Goal: Information Seeking & Learning: Check status

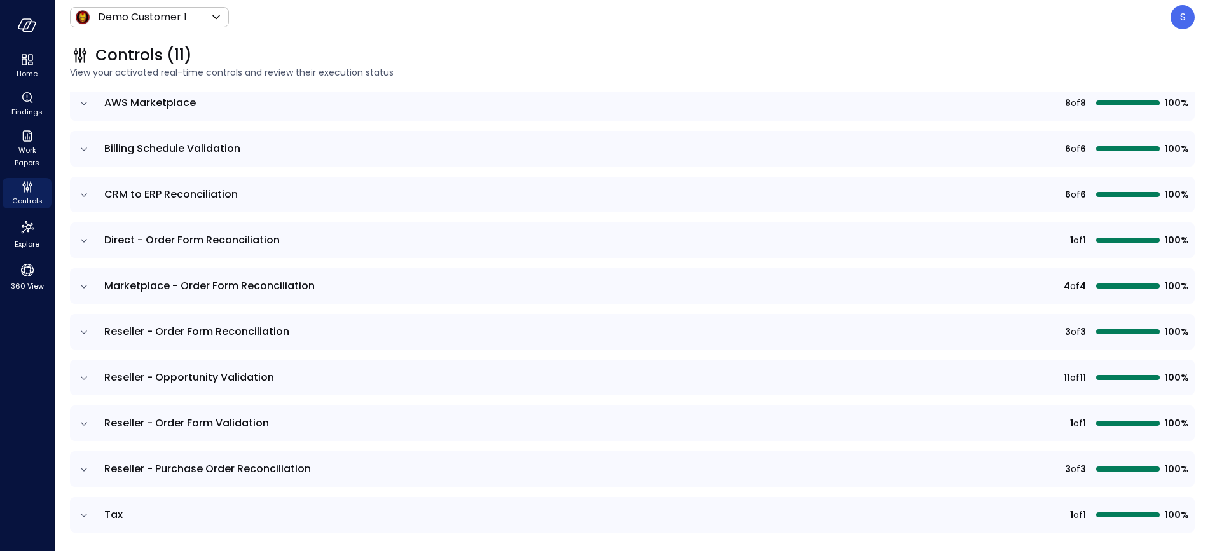
scroll to position [170, 0]
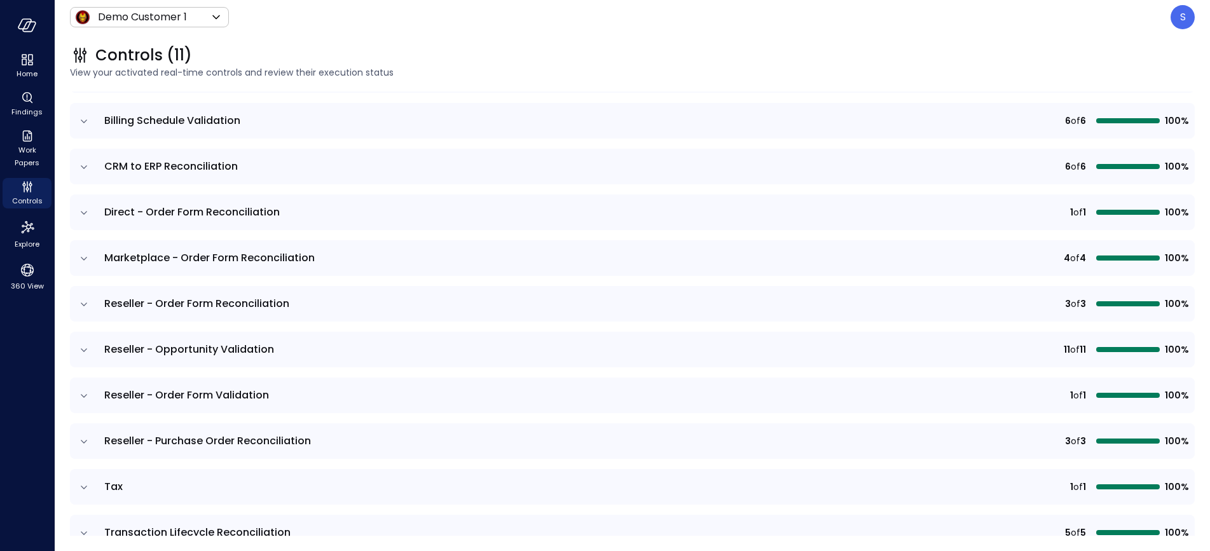
click at [83, 441] on icon "expand row" at bounding box center [84, 442] width 13 height 13
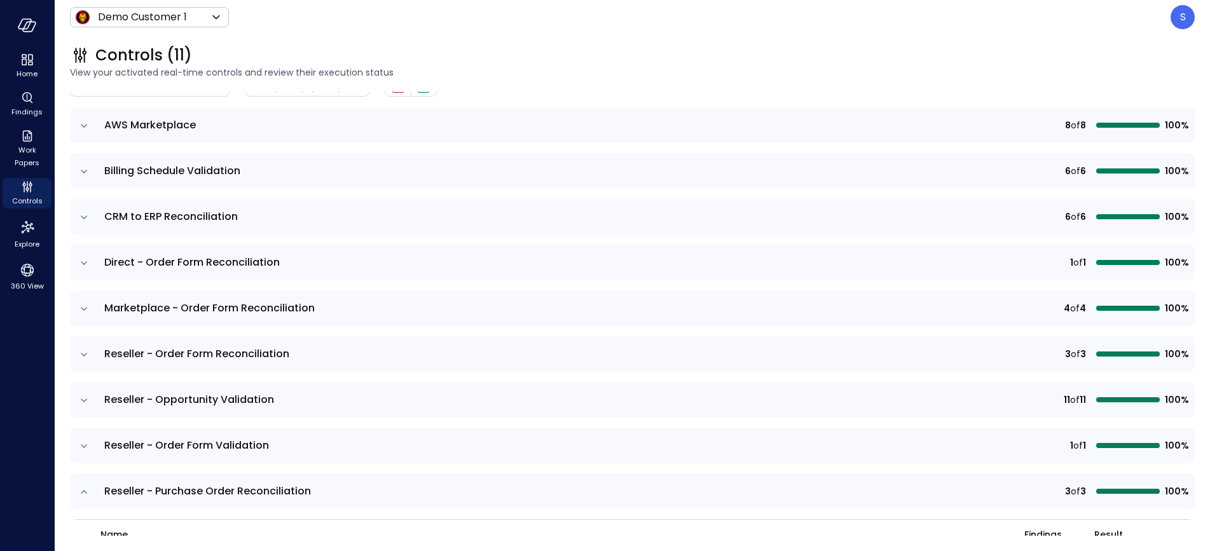
scroll to position [0, 0]
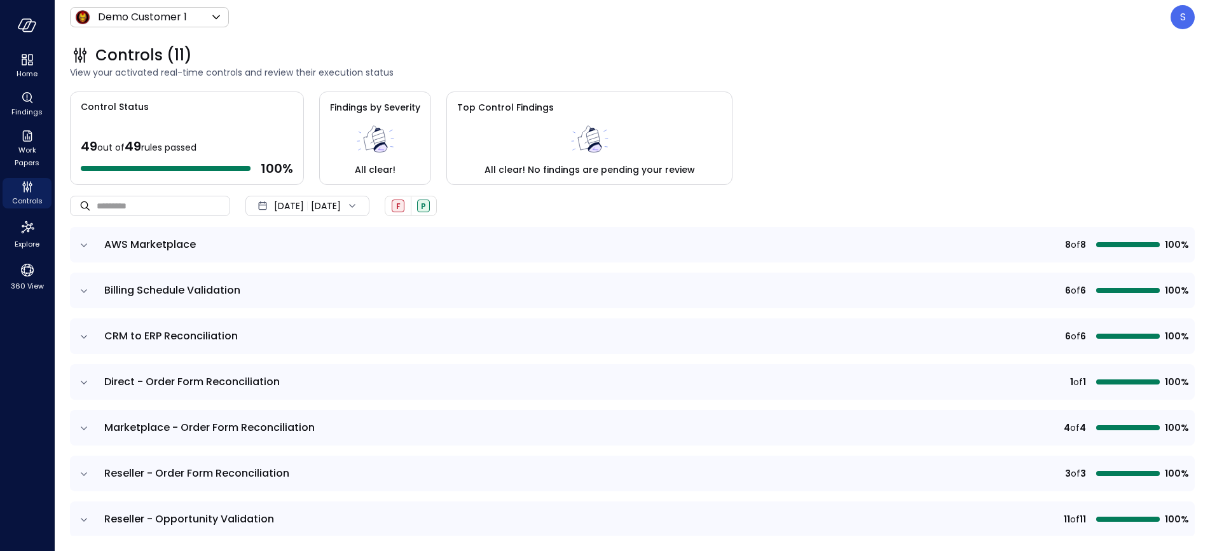
click at [359, 207] on icon at bounding box center [352, 206] width 13 height 13
click at [327, 287] on li "Current Year [DATE]" at bounding box center [314, 282] width 101 height 21
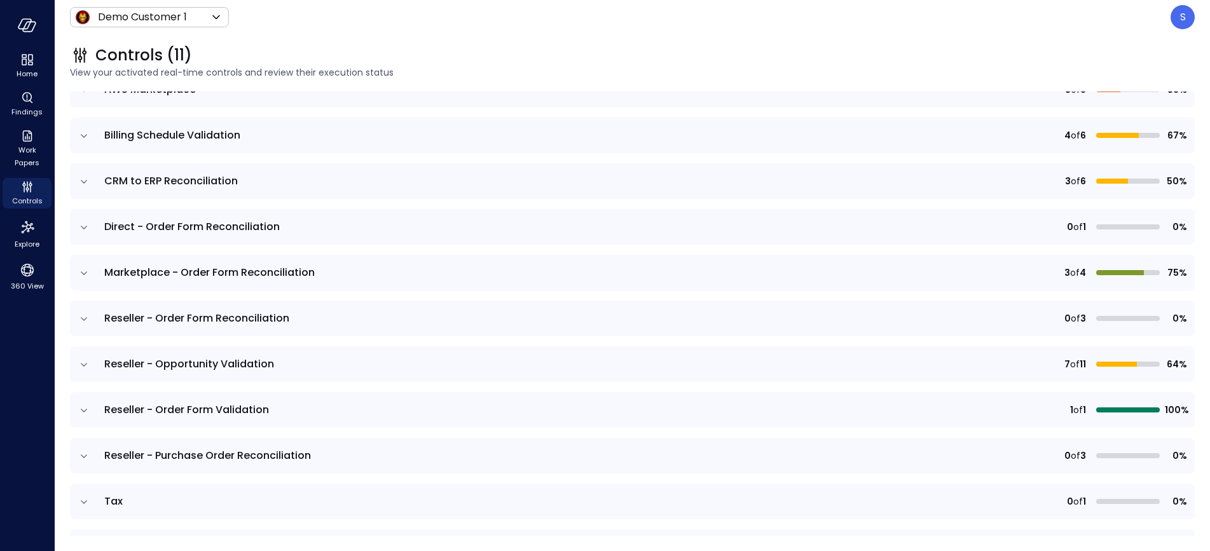
scroll to position [161, 0]
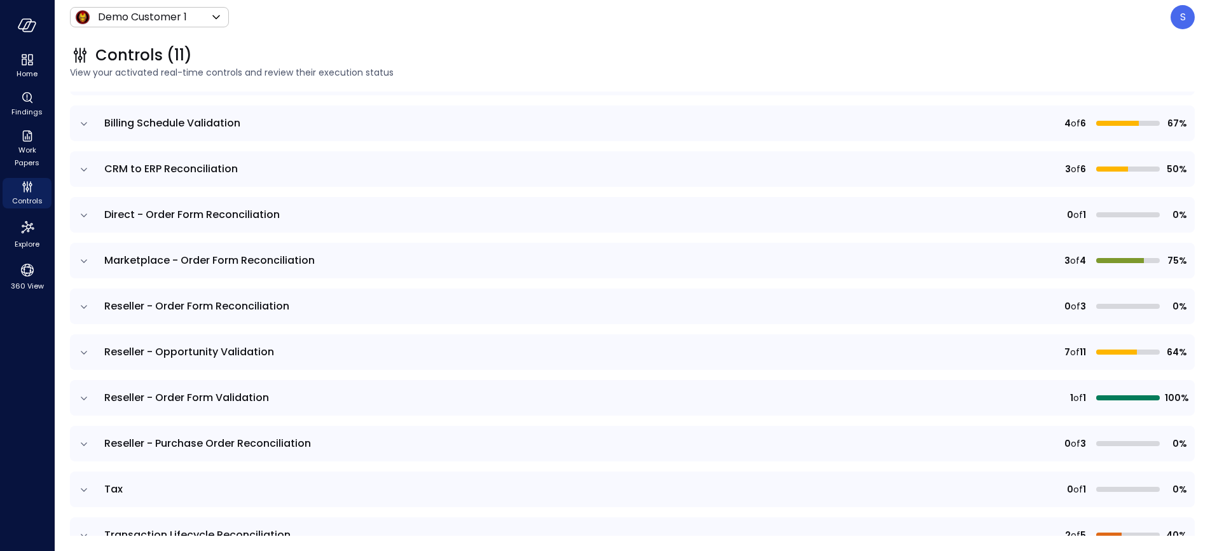
click at [82, 443] on icon "expand row" at bounding box center [84, 444] width 13 height 13
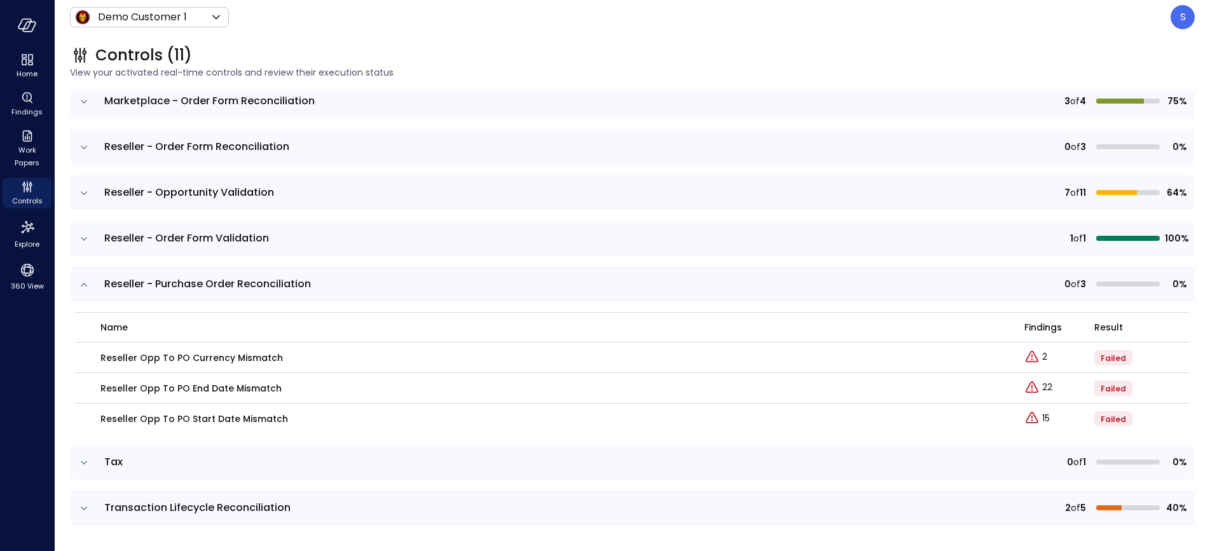
scroll to position [319, 0]
click at [1043, 356] on div "Explore findings" at bounding box center [1036, 344] width 71 height 25
click at [1044, 360] on p "2" at bounding box center [1044, 358] width 5 height 13
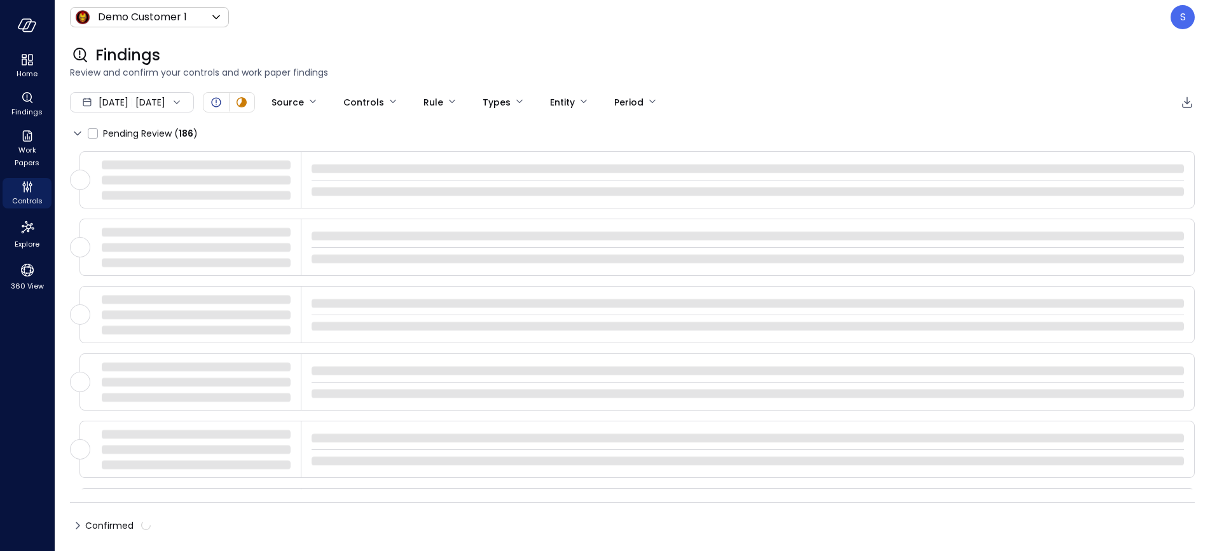
type input "****"
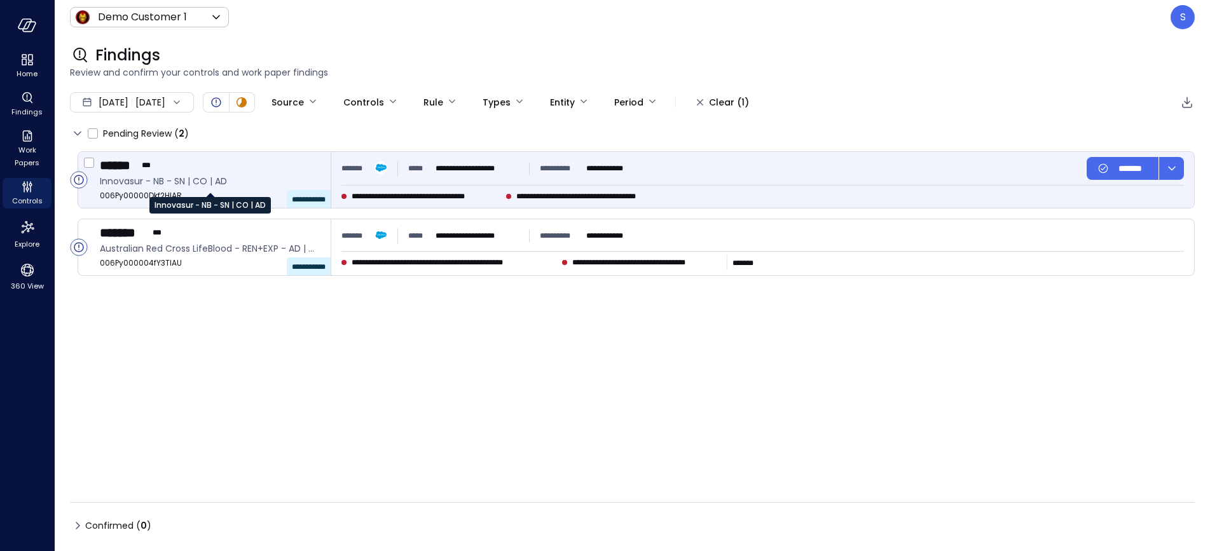
click at [217, 188] on div "Innovasur - NB - SN | CO | AD" at bounding box center [209, 200] width 121 height 25
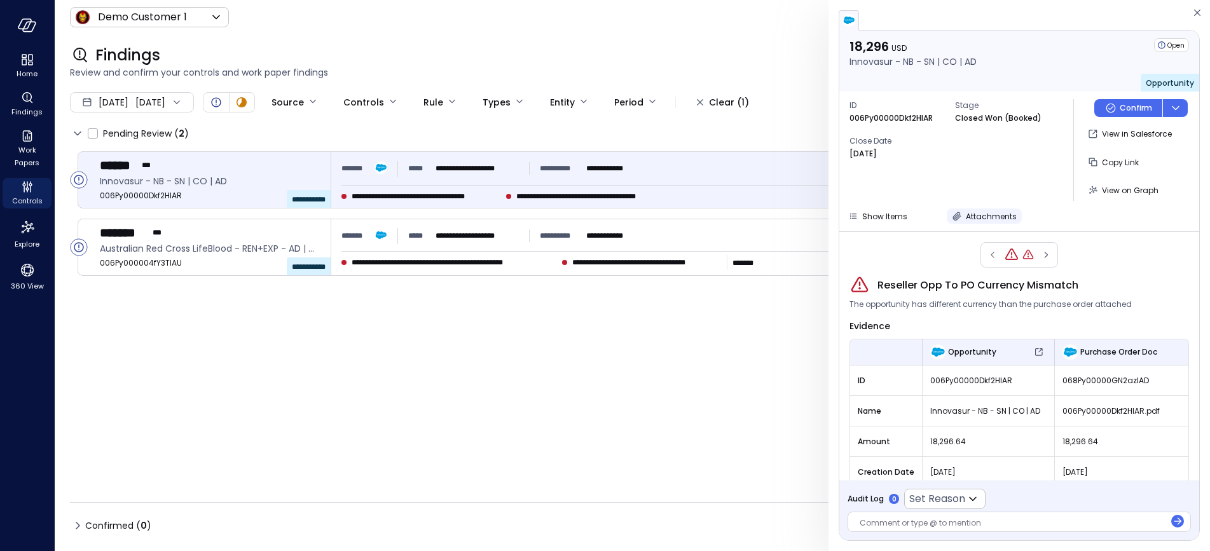
click at [961, 215] on button "Attachments" at bounding box center [984, 216] width 75 height 15
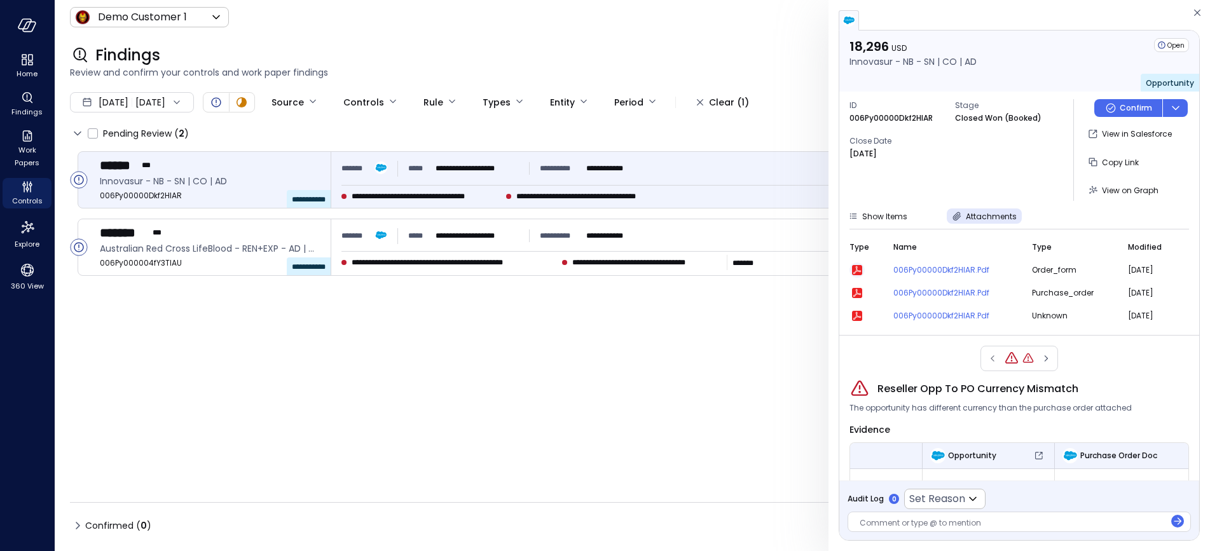
click at [854, 269] on icon "button" at bounding box center [857, 270] width 10 height 10
click at [25, 198] on span "Controls" at bounding box center [27, 201] width 31 height 13
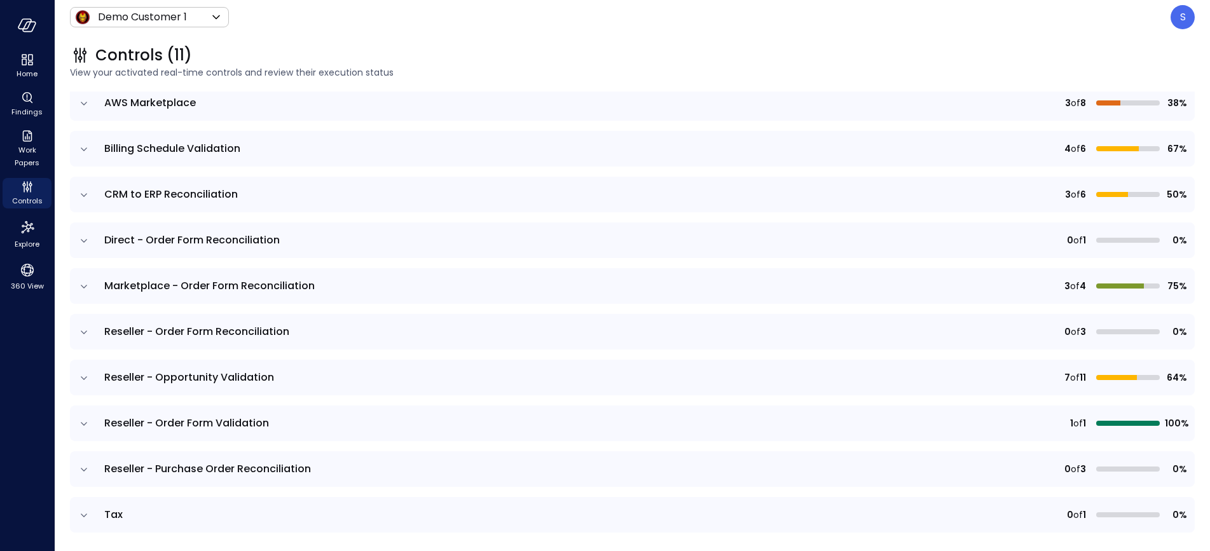
scroll to position [144, 0]
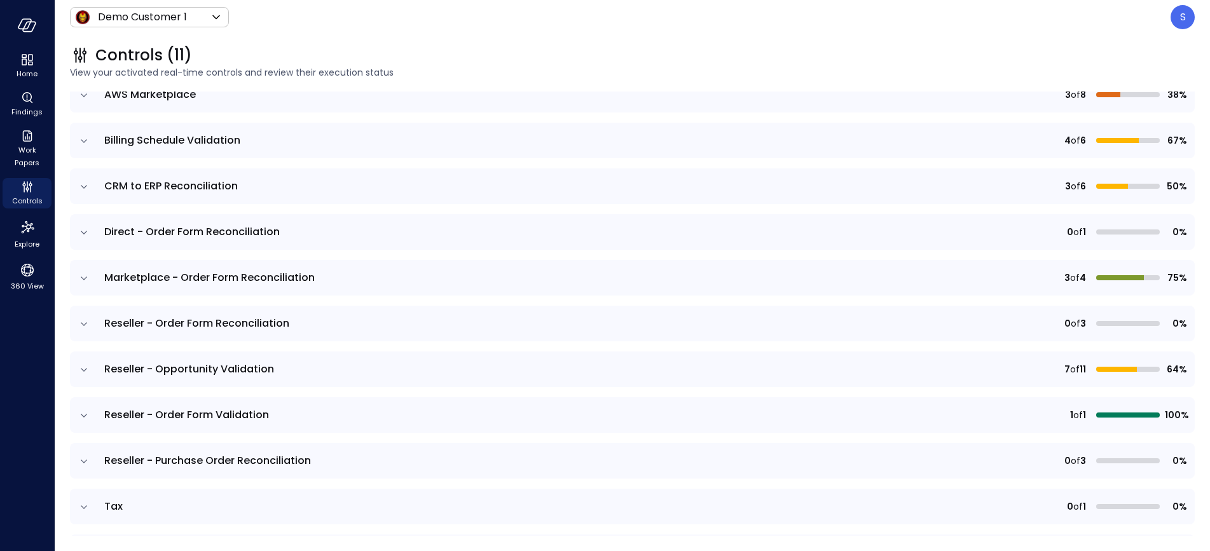
click at [83, 277] on icon "expand row" at bounding box center [84, 278] width 13 height 13
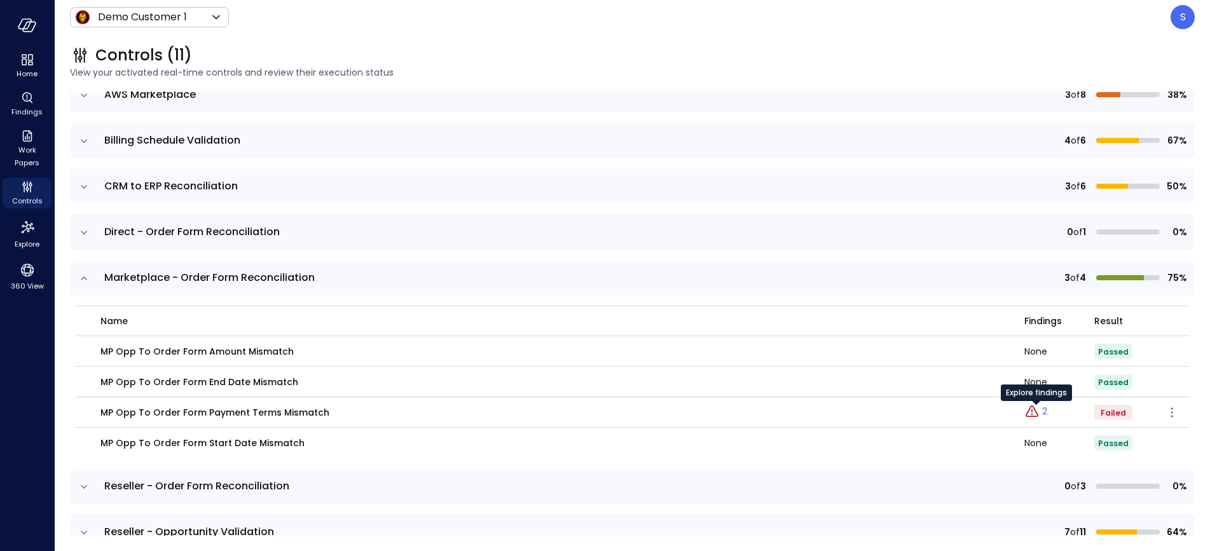
click at [1044, 411] on p "2" at bounding box center [1044, 411] width 5 height 13
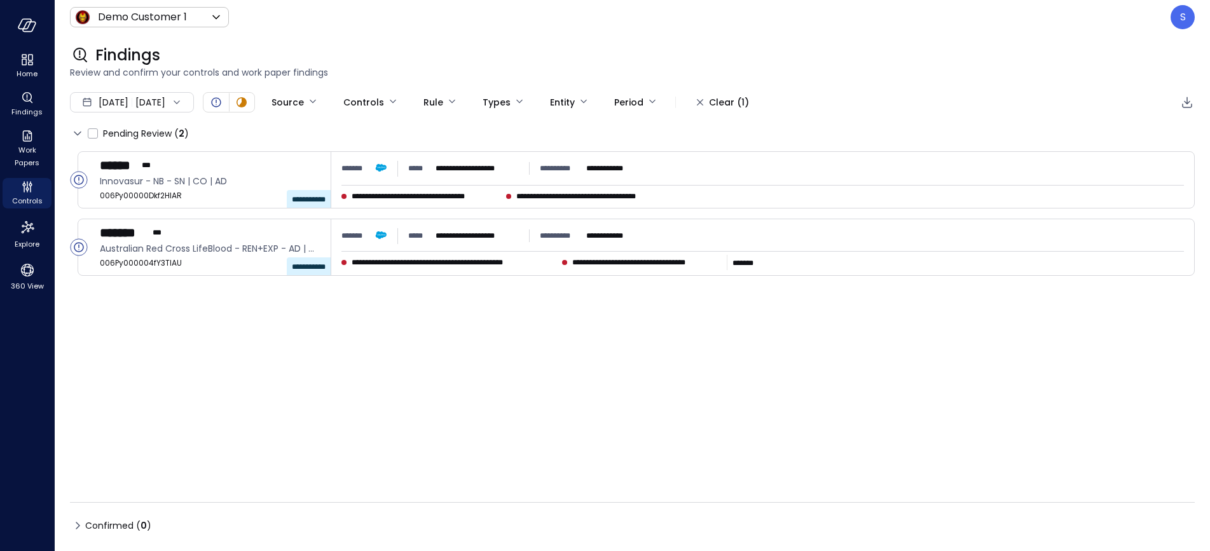
type input "****"
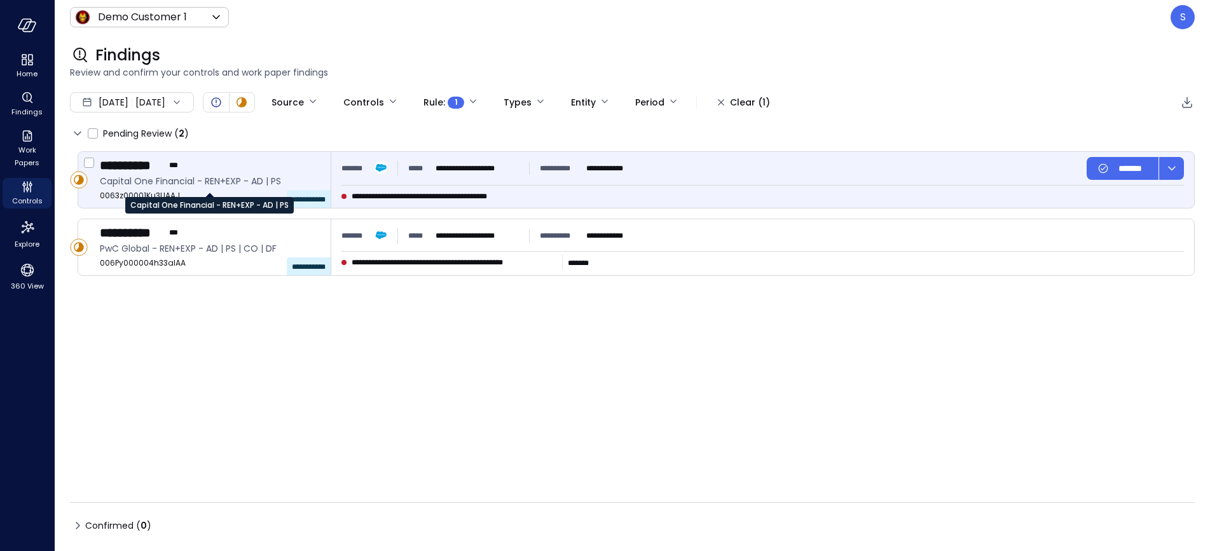
click at [195, 185] on span "Capital One Financial - REN+EXP - AD | PS" at bounding box center [210, 181] width 221 height 14
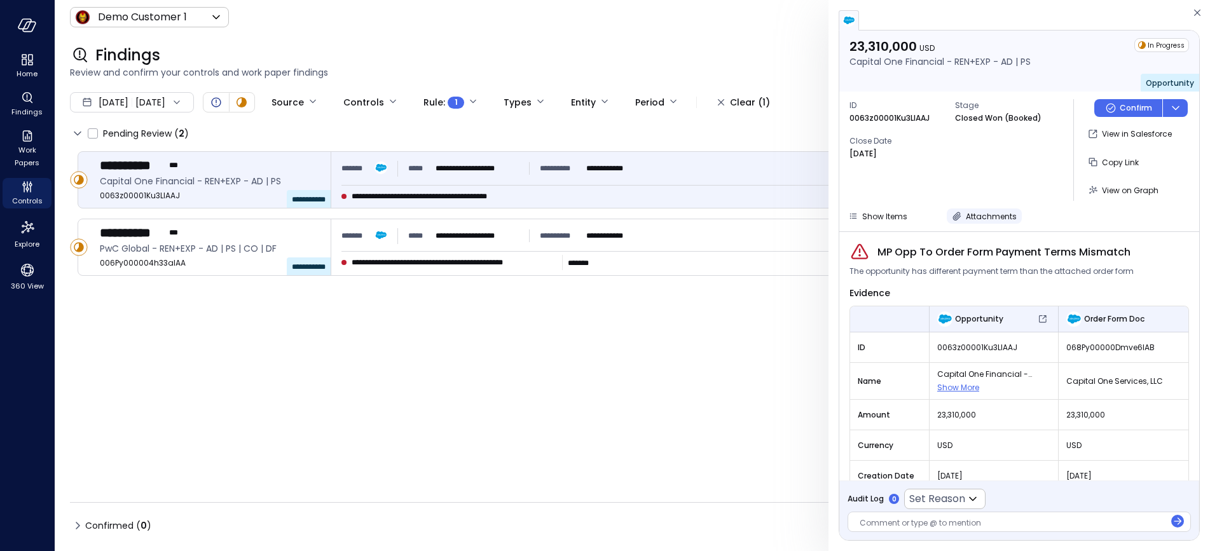
click at [973, 213] on span "Attachments" at bounding box center [991, 216] width 51 height 11
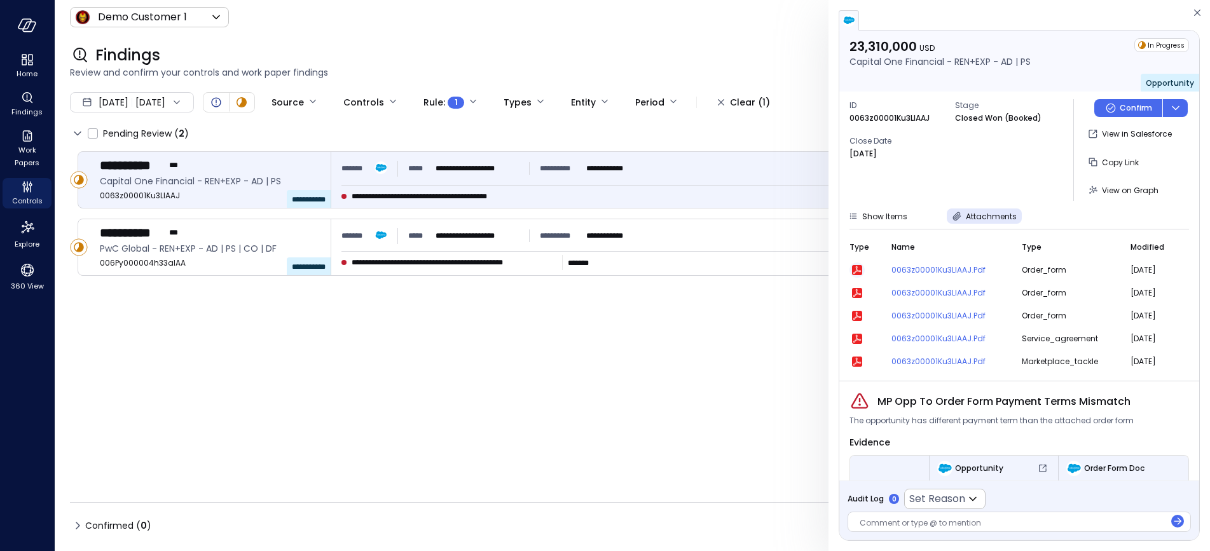
click at [858, 272] on icon "button" at bounding box center [857, 270] width 10 height 10
click at [25, 198] on span "Controls" at bounding box center [27, 201] width 31 height 13
